Goal: Find specific page/section: Find specific page/section

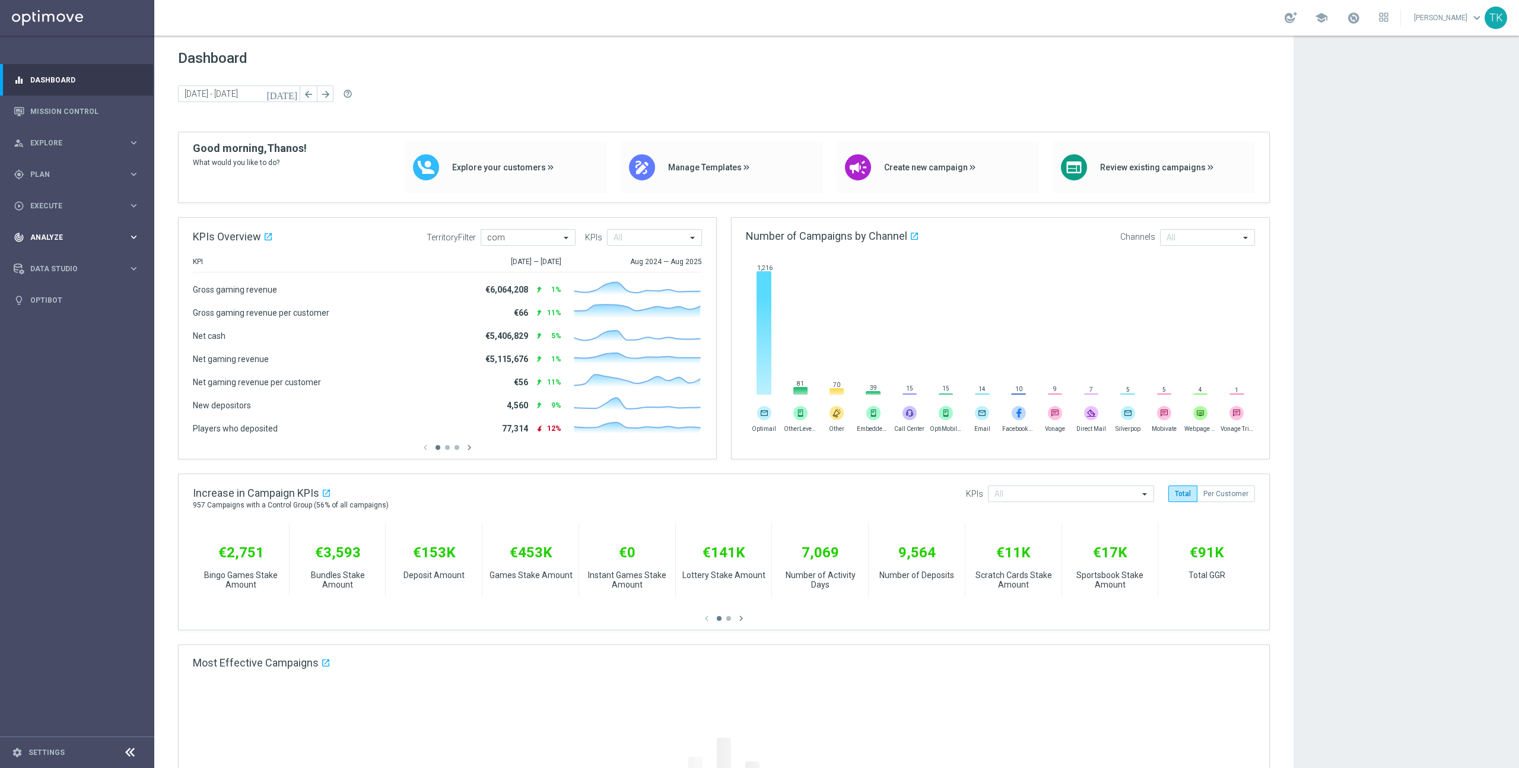
click at [125, 236] on span "Analyze" at bounding box center [79, 237] width 98 height 7
click at [67, 262] on link "Customer 360" at bounding box center [77, 261] width 93 height 9
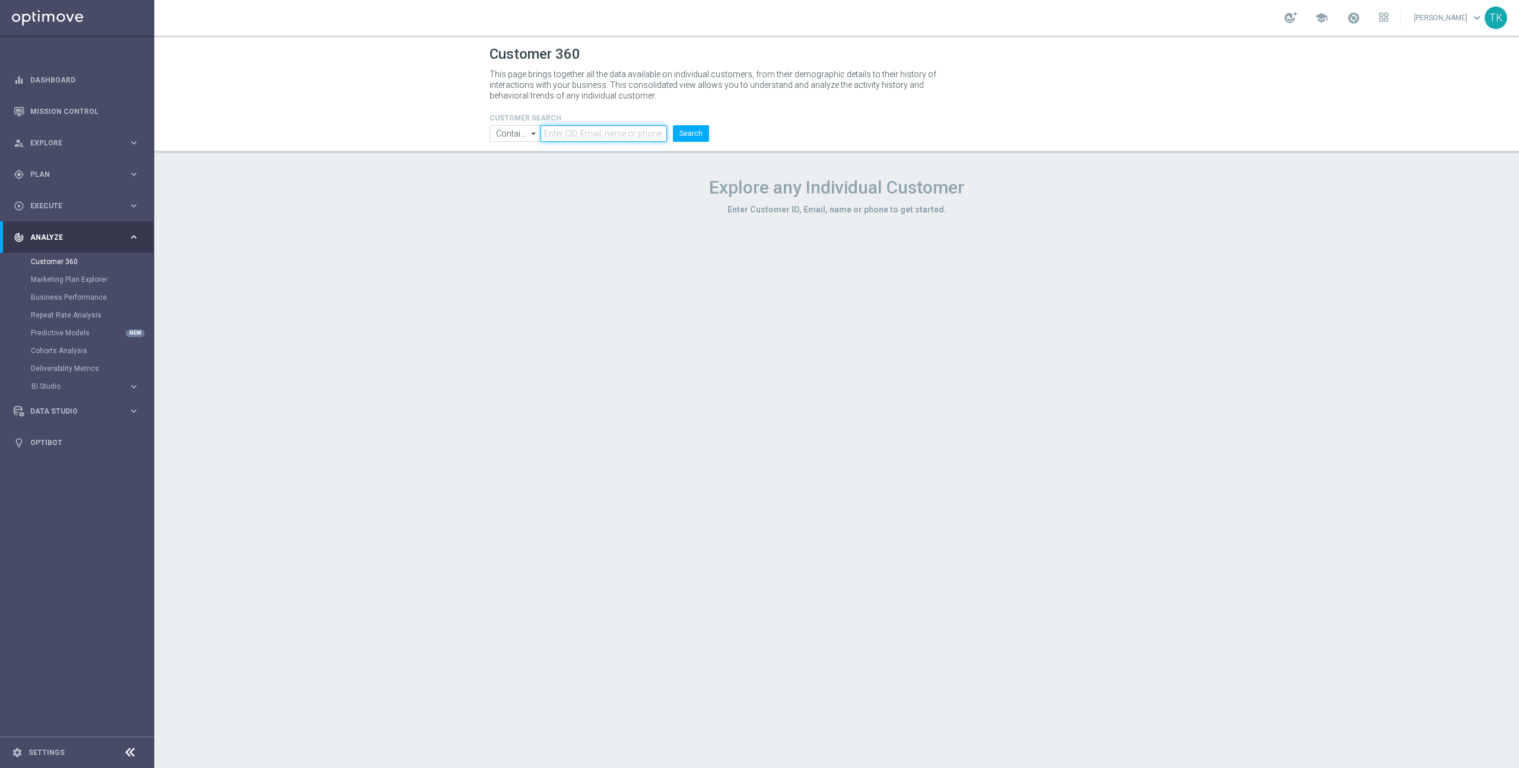
click at [576, 135] on input "text" at bounding box center [604, 133] width 126 height 17
paste input "25280155"
type input "25280155"
click at [694, 130] on button "Search" at bounding box center [691, 133] width 36 height 17
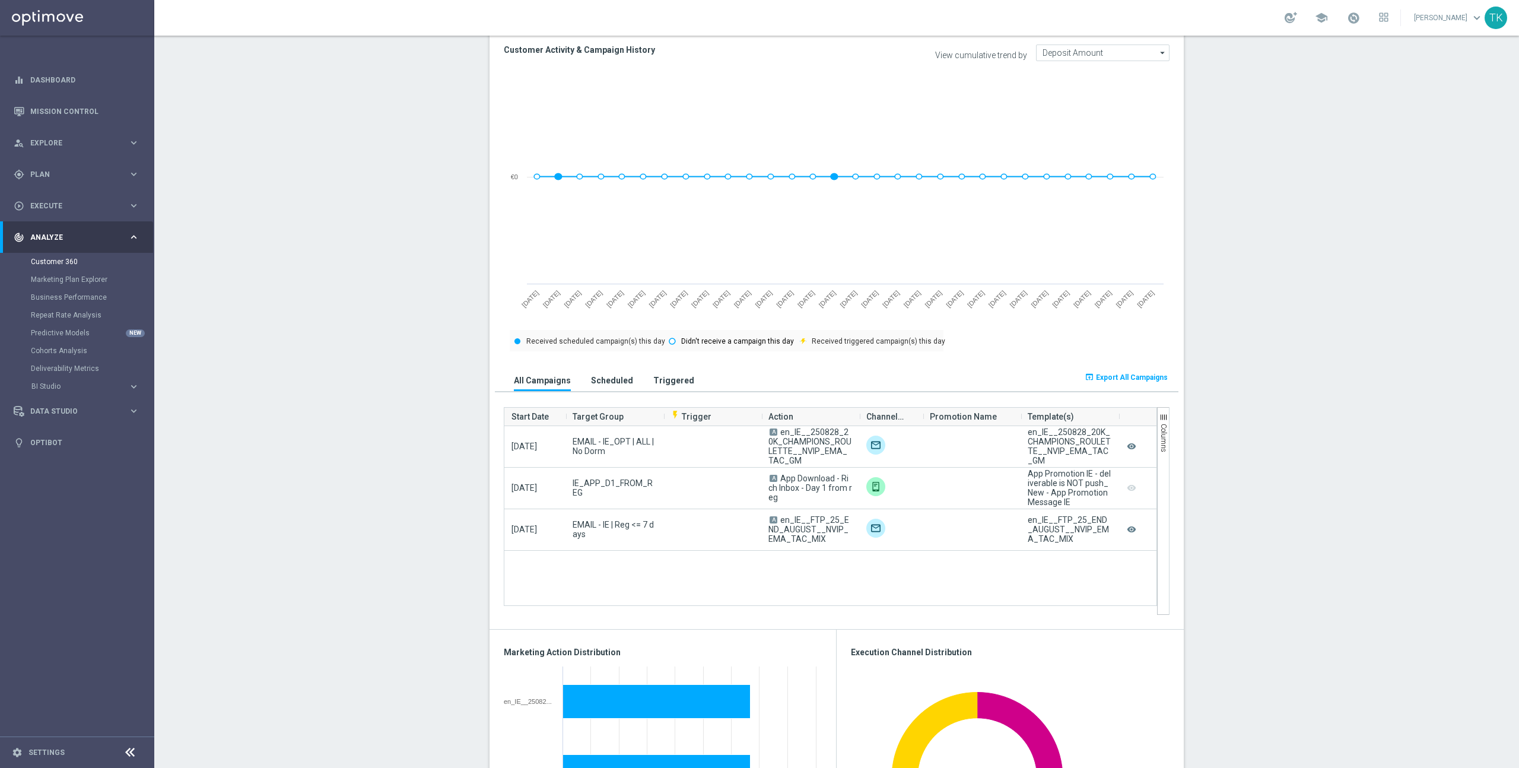
scroll to position [490, 0]
